Goal: Information Seeking & Learning: Learn about a topic

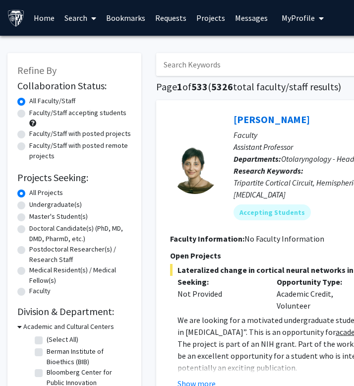
click at [220, 56] on input "Search Keywords" at bounding box center [351, 64] width 390 height 23
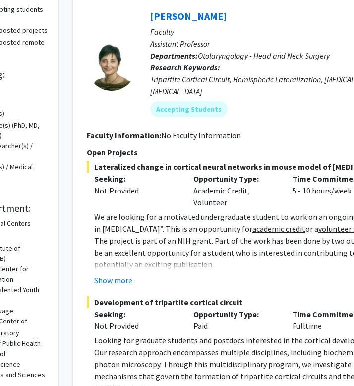
scroll to position [103, 0]
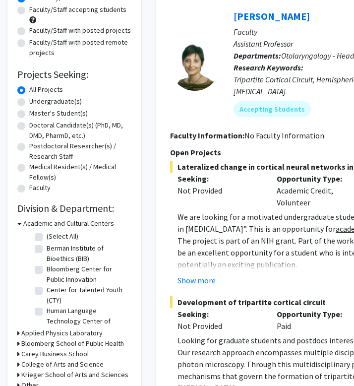
click at [65, 43] on label "Faculty/Staff with posted remote projects" at bounding box center [80, 47] width 102 height 21
click at [36, 43] on input "Faculty/Staff with posted remote projects" at bounding box center [32, 40] width 6 height 6
radio input "true"
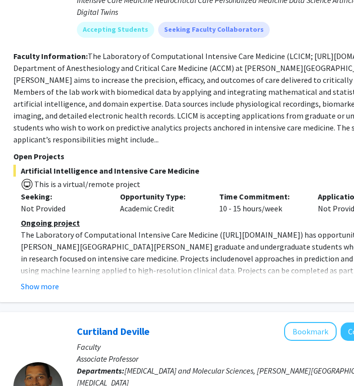
scroll to position [1617, 157]
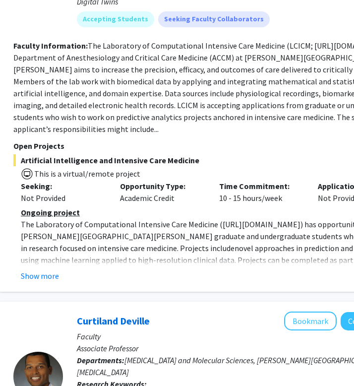
click at [23, 250] on div "Robert Stevens Bookmark Compose Request Faculty Associate Professor Departments…" at bounding box center [216, 87] width 432 height 409
click at [27, 270] on button "Show more" at bounding box center [40, 276] width 38 height 12
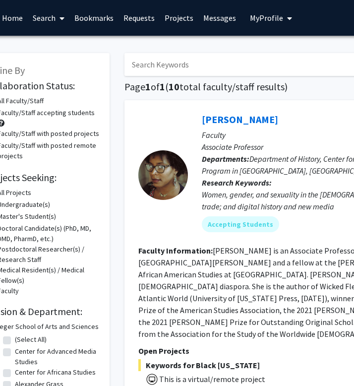
scroll to position [0, 31]
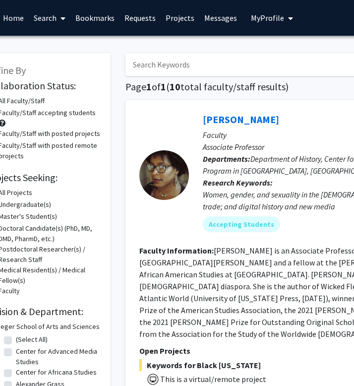
click at [159, 58] on input "Search Keywords" at bounding box center [321, 64] width 390 height 23
type input "clinical biomedical engineering"
radio input "true"
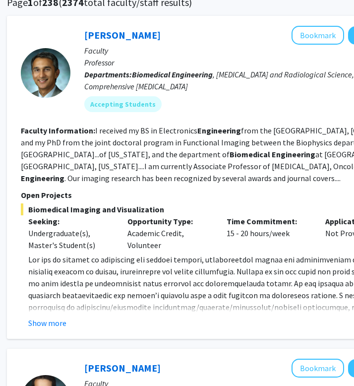
scroll to position [86, 149]
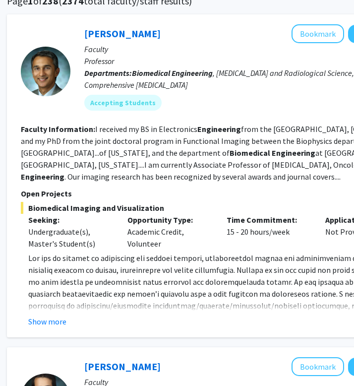
click at [48, 312] on fg-read-more "www.pathaklab.org ) to Dr. Arvind Pathak at apathak2@jhmi.edu . Show more" at bounding box center [223, 289] width 404 height 75
click at [63, 323] on button "Show more" at bounding box center [47, 322] width 38 height 12
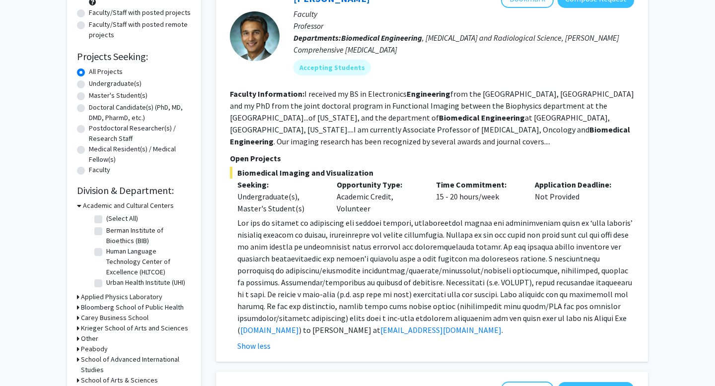
scroll to position [0, 0]
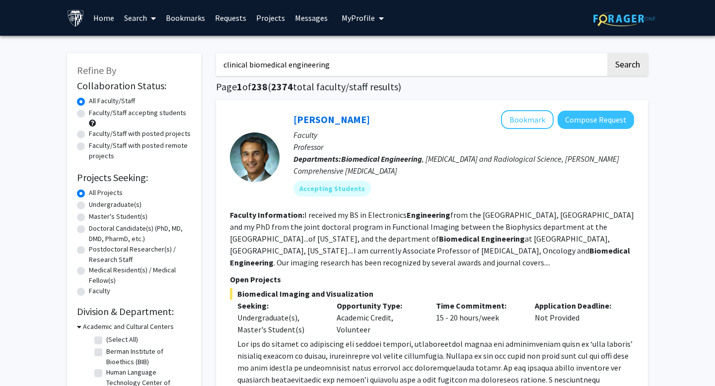
drag, startPoint x: 246, startPoint y: 64, endPoint x: 413, endPoint y: 122, distance: 176.6
drag, startPoint x: 340, startPoint y: 62, endPoint x: 251, endPoint y: 61, distance: 89.3
click at [251, 61] on input "clinical biomedical engineering" at bounding box center [411, 64] width 390 height 23
type input "clinical"
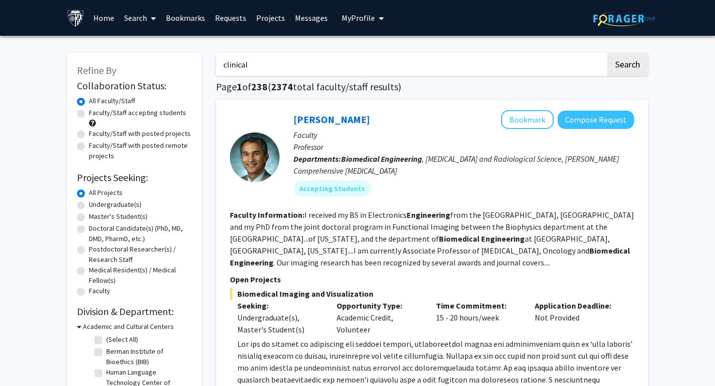
click at [354, 53] on button "Search" at bounding box center [627, 64] width 41 height 23
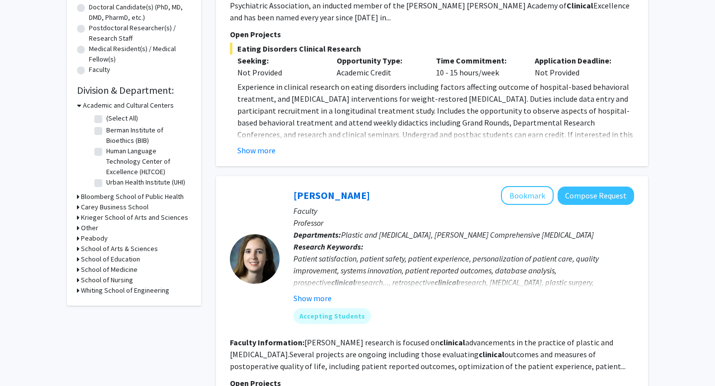
scroll to position [224, 0]
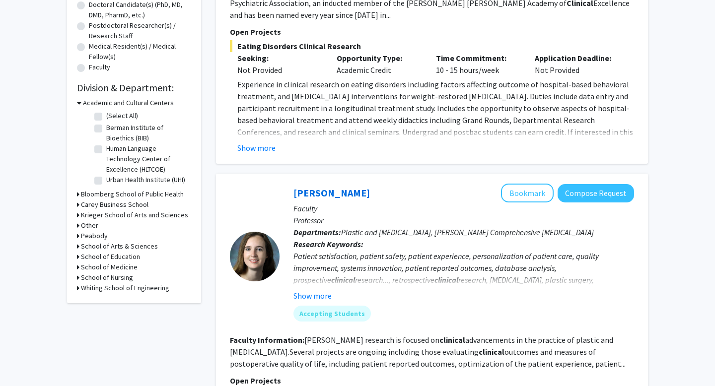
click at [120, 289] on h3 "Whiting School of Engineering" at bounding box center [125, 288] width 88 height 10
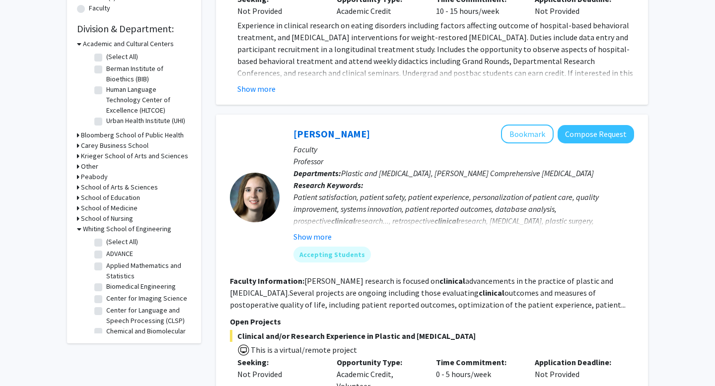
scroll to position [287, 0]
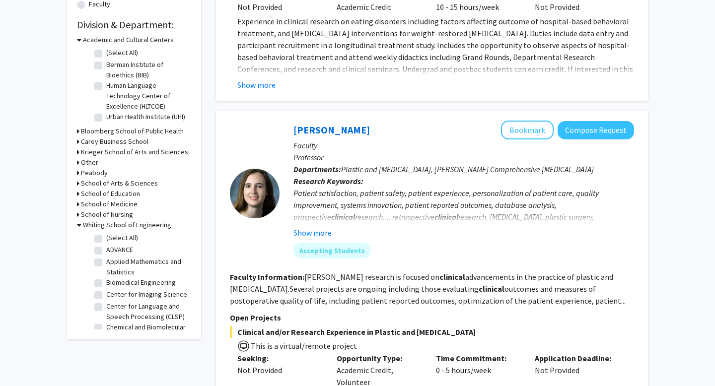
click at [102, 284] on fg-checkbox "Biomedical Engineering Biomedical Engineering" at bounding box center [141, 283] width 94 height 12
click at [106, 282] on label "Biomedical Engineering" at bounding box center [140, 282] width 69 height 10
click at [106, 282] on input "Biomedical Engineering" at bounding box center [109, 280] width 6 height 6
checkbox input "true"
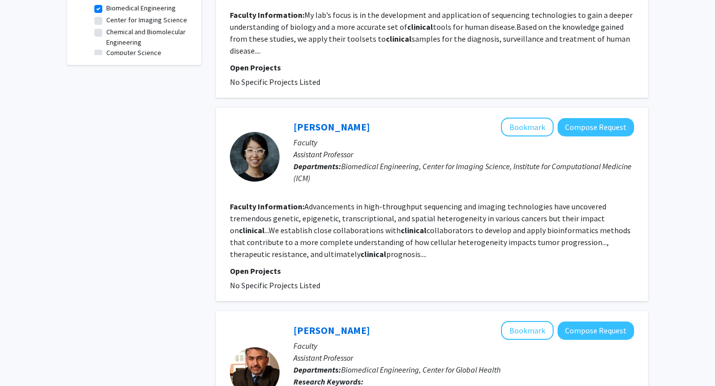
scroll to position [409, 0]
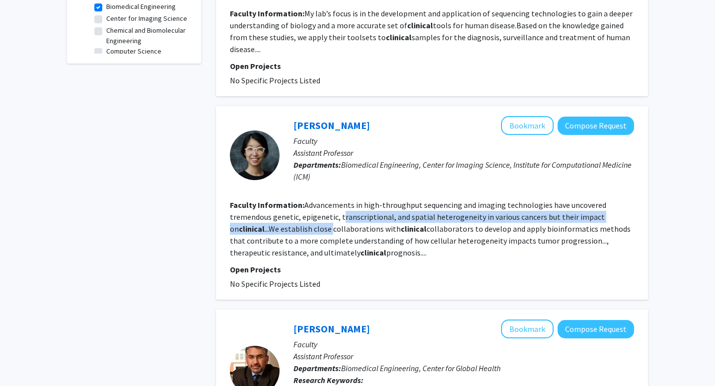
drag, startPoint x: 324, startPoint y: 214, endPoint x: 341, endPoint y: 205, distance: 20.0
click at [341, 205] on fg-read-more "Advancements in high-throughput sequencing and imaging technologies have uncove…" at bounding box center [430, 229] width 400 height 58
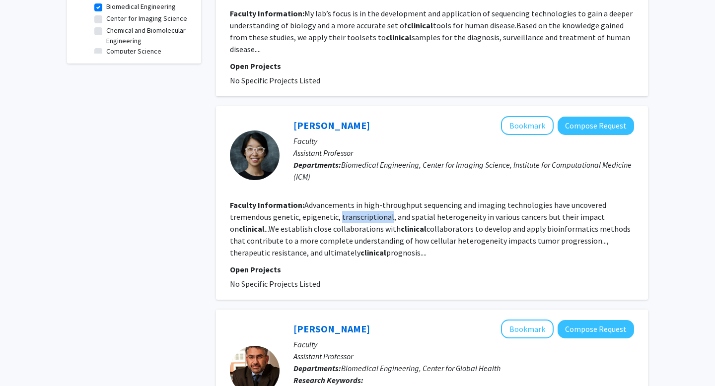
click at [341, 205] on fg-read-more "Advancements in high-throughput sequencing and imaging technologies have uncove…" at bounding box center [430, 229] width 400 height 58
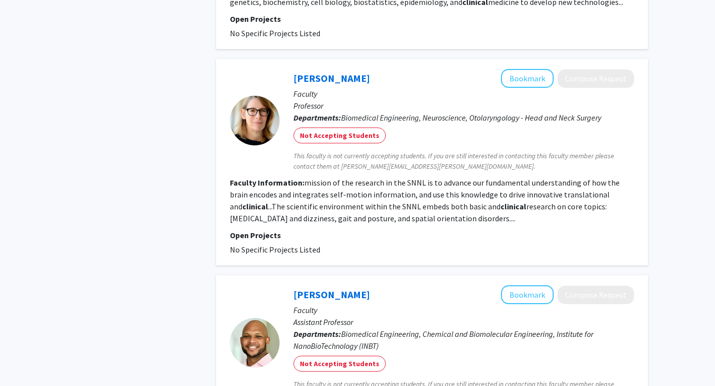
scroll to position [1438, 0]
